Goal: Check status

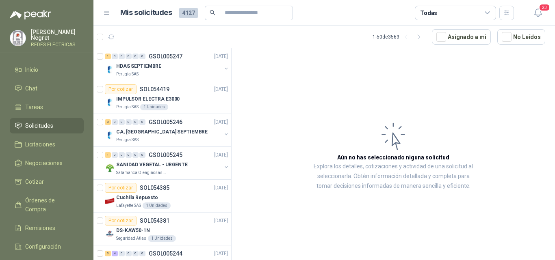
click at [109, 36] on icon "button" at bounding box center [111, 37] width 6 height 4
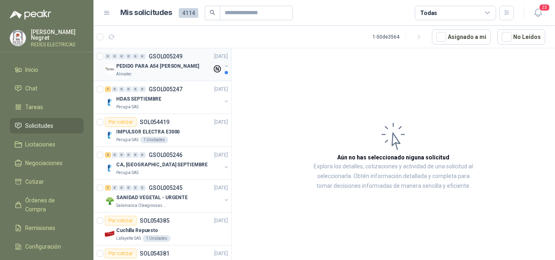
click at [172, 58] on p "GSOL005249" at bounding box center [166, 57] width 34 height 6
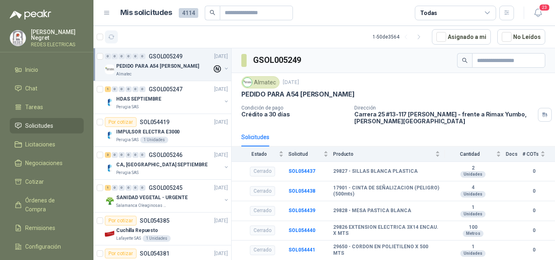
click at [110, 37] on icon "button" at bounding box center [111, 37] width 7 height 7
click at [112, 37] on icon "button" at bounding box center [111, 37] width 7 height 7
click at [223, 69] on button "button" at bounding box center [226, 68] width 6 height 6
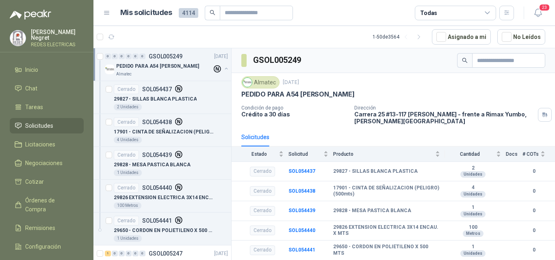
click at [223, 69] on button "button" at bounding box center [226, 68] width 6 height 6
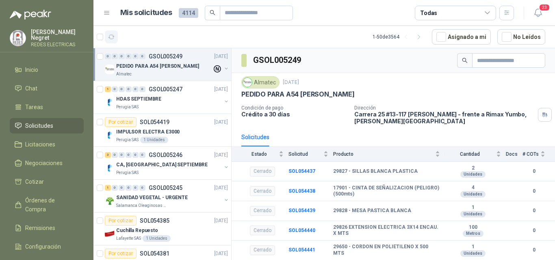
click at [112, 36] on icon "button" at bounding box center [111, 37] width 7 height 7
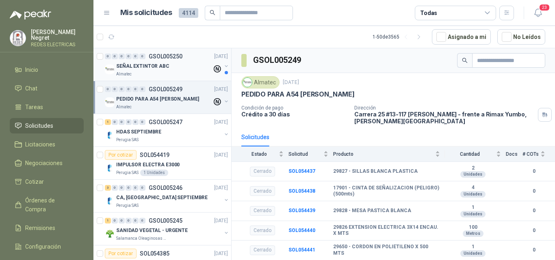
click at [177, 60] on div "0 0 0 0 0 0 GSOL005250 [DATE]" at bounding box center [167, 57] width 125 height 10
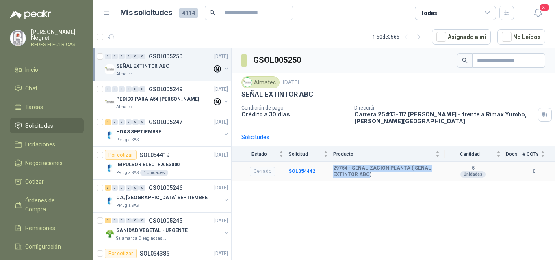
drag, startPoint x: 367, startPoint y: 175, endPoint x: 322, endPoint y: 173, distance: 45.1
click at [329, 167] on tr "Cerrado SOL054442 29754 - SEÑALIZACION PLANTA ( SEÑAL EXTINTOR ABC) 5 Unidades 0" at bounding box center [392, 172] width 323 height 20
